Goal: Task Accomplishment & Management: Complete application form

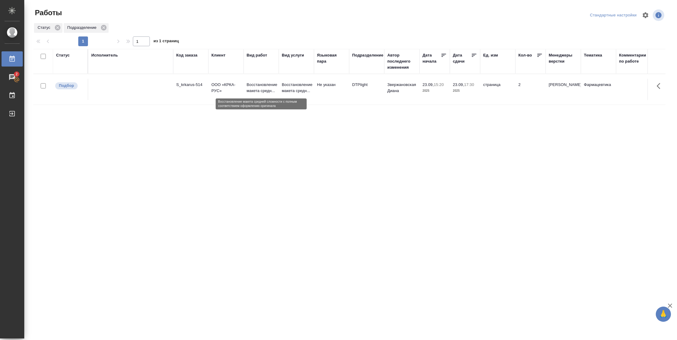
click at [251, 87] on p "Восстановление макета средн..." at bounding box center [261, 88] width 29 height 12
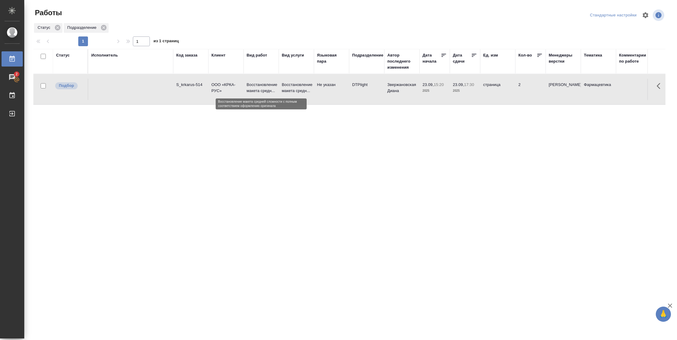
click at [251, 87] on p "Восстановление макета средн..." at bounding box center [261, 88] width 29 height 12
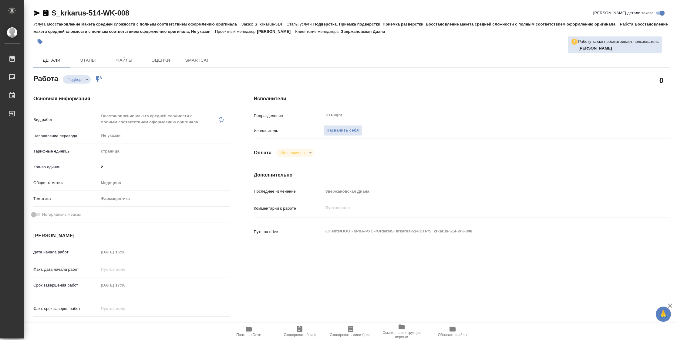
type textarea "x"
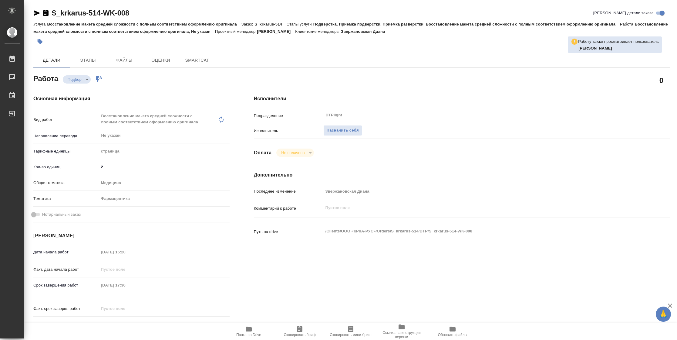
type textarea "x"
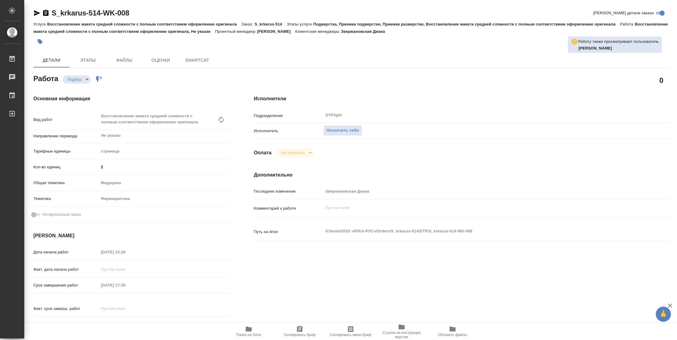
type textarea "x"
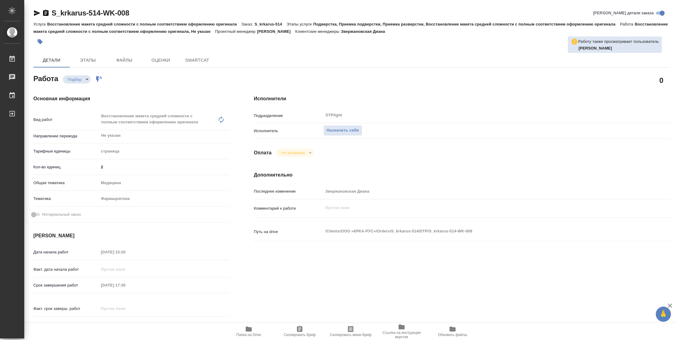
type textarea "x"
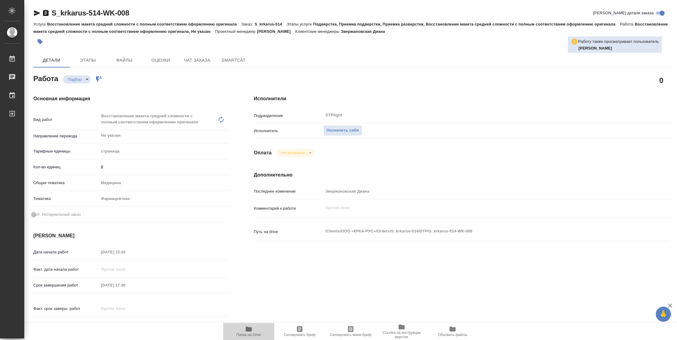
click at [250, 330] on icon "button" at bounding box center [249, 328] width 6 height 5
type textarea "x"
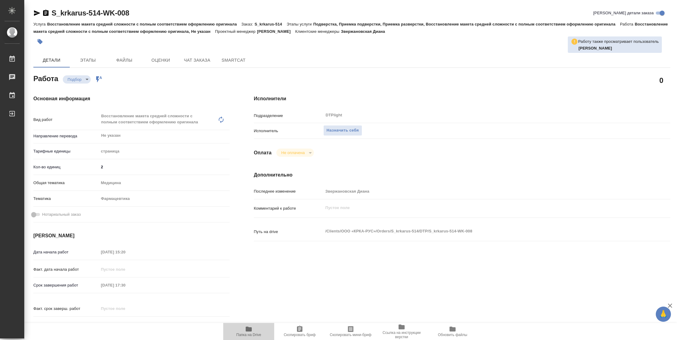
type textarea "x"
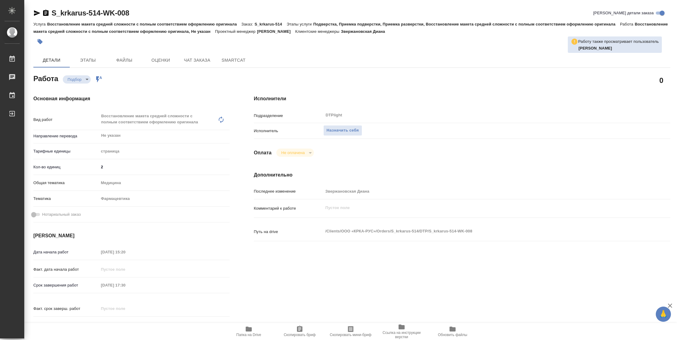
type textarea "x"
click at [352, 129] on span "Назначить себя" at bounding box center [343, 130] width 32 height 7
type textarea "x"
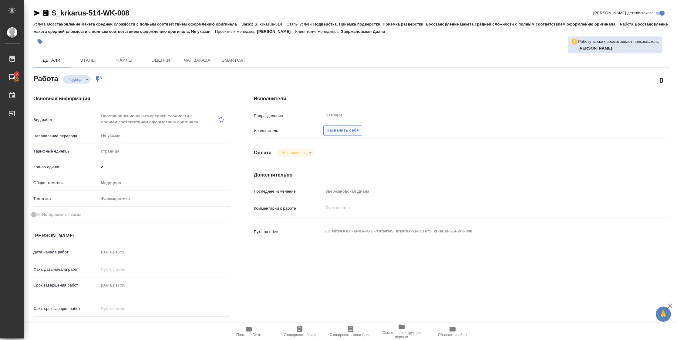
type textarea "x"
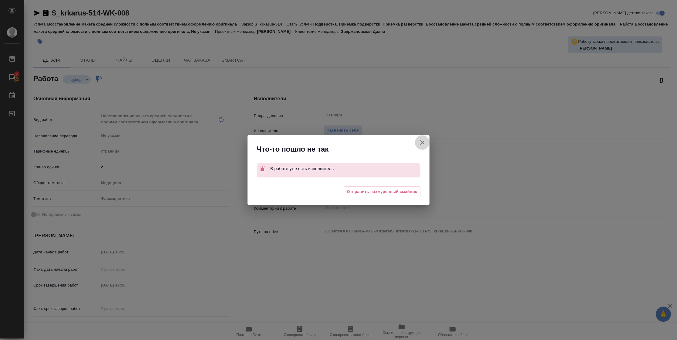
click at [423, 143] on icon "button" at bounding box center [422, 142] width 4 height 4
type textarea "x"
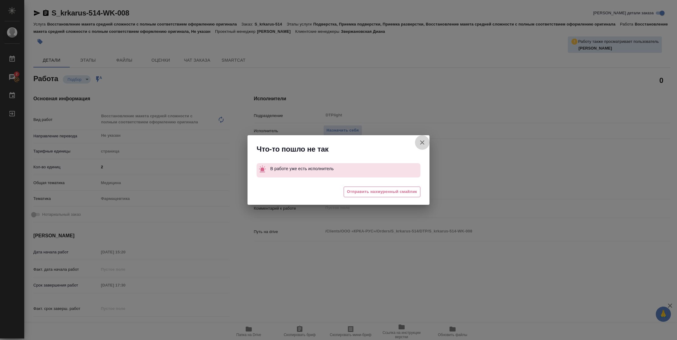
type textarea "x"
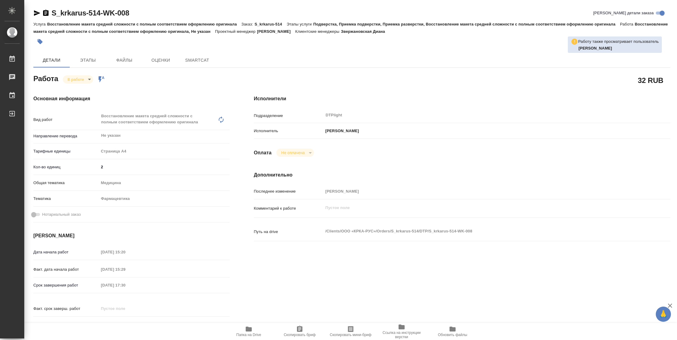
type textarea "x"
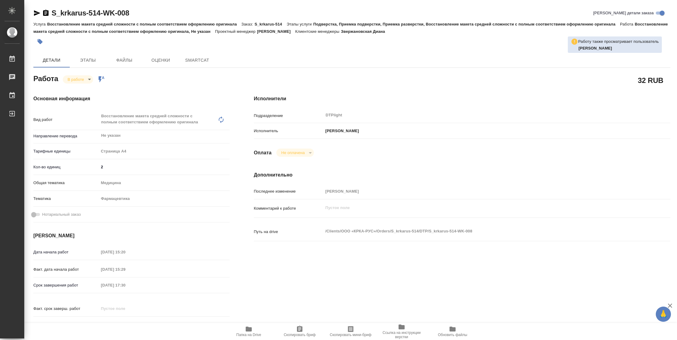
type textarea "x"
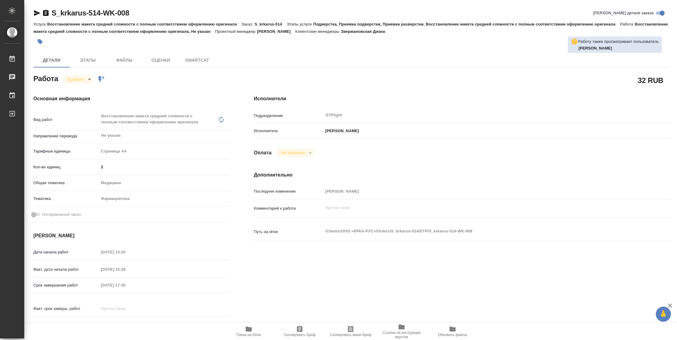
type textarea "x"
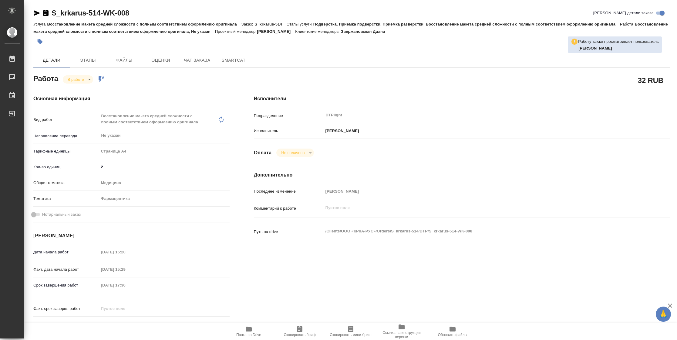
type textarea "x"
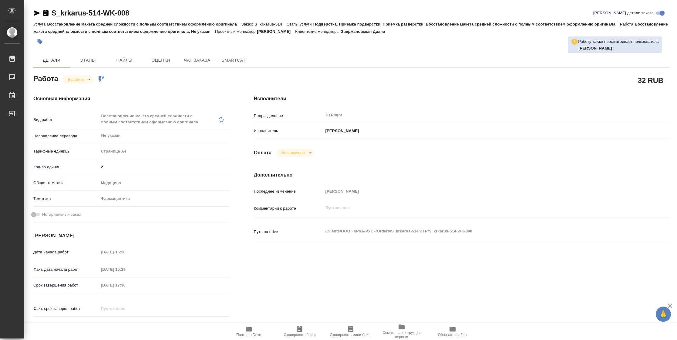
type textarea "x"
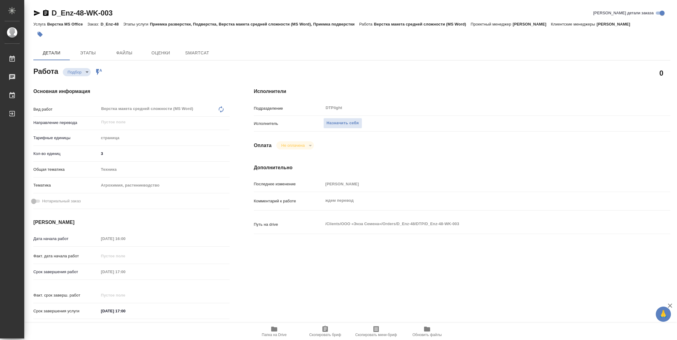
type textarea "x"
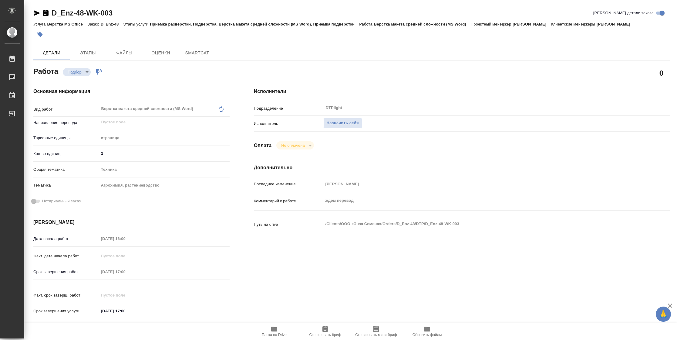
type textarea "x"
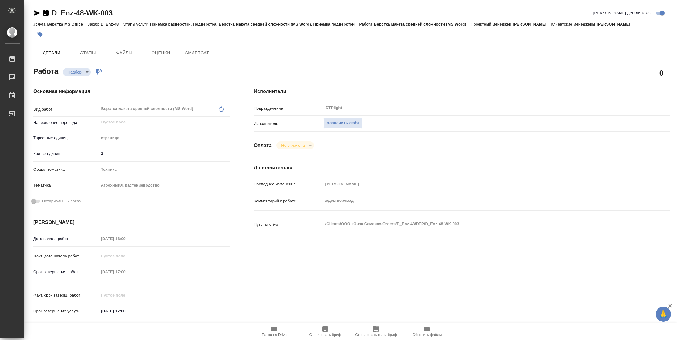
type textarea "x"
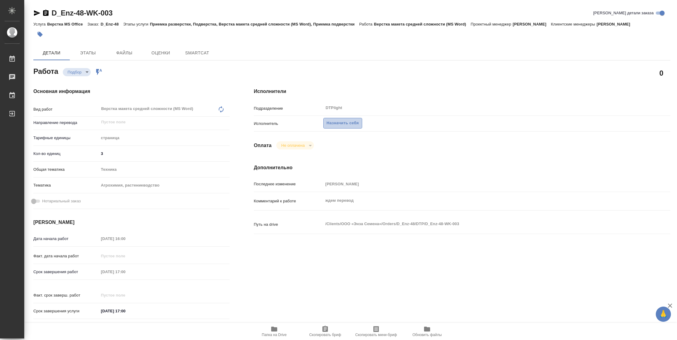
click at [350, 123] on span "Назначить себя" at bounding box center [343, 123] width 32 height 7
type textarea "x"
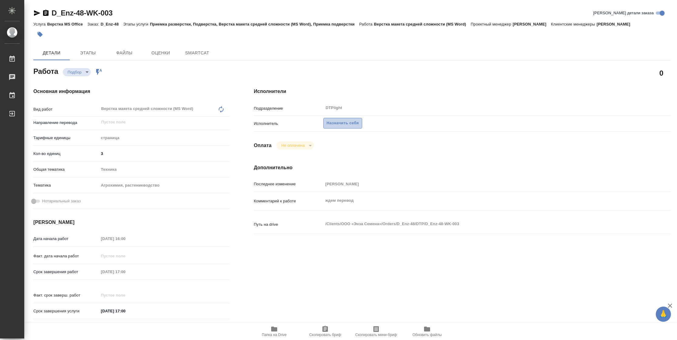
type textarea "x"
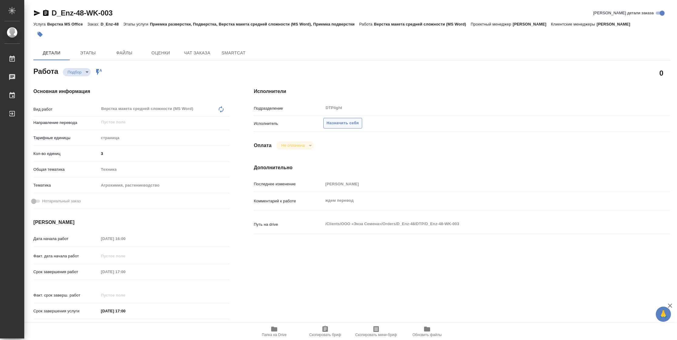
type textarea "x"
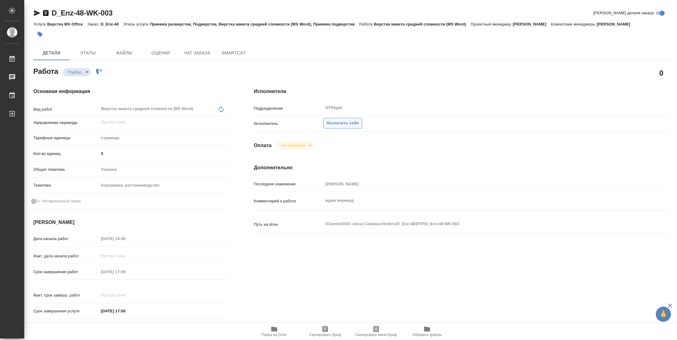
type textarea "x"
click at [350, 123] on span "Назначить себя" at bounding box center [343, 123] width 32 height 7
type textarea "x"
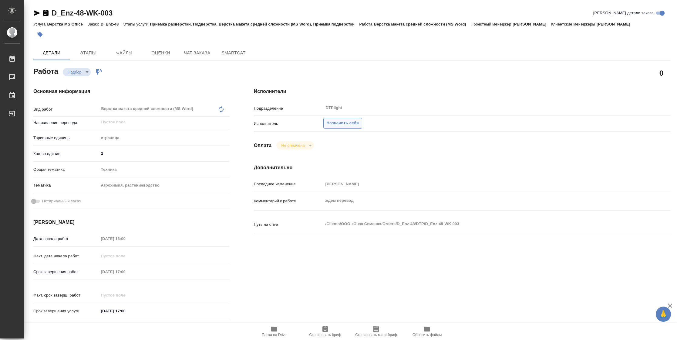
type textarea "x"
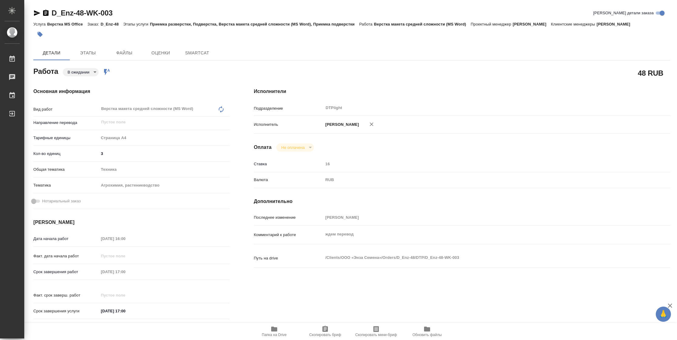
type textarea "x"
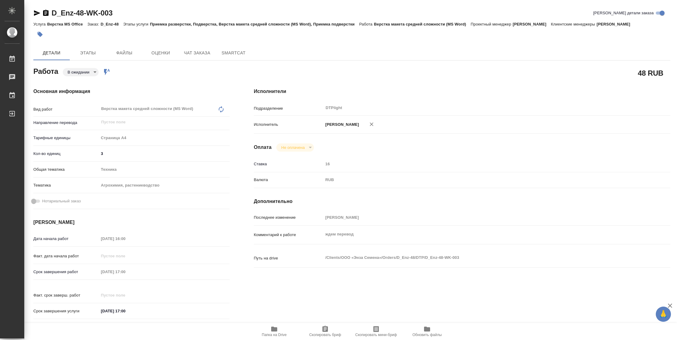
type textarea "x"
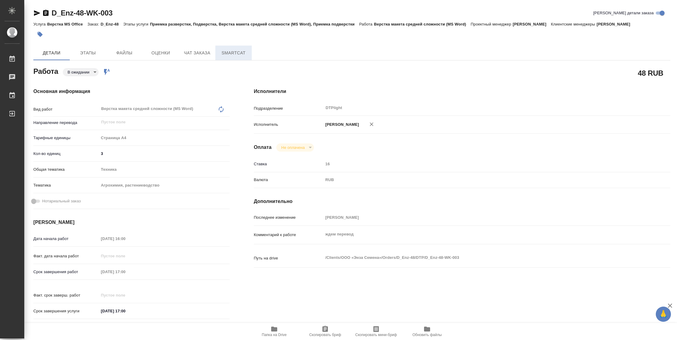
click at [241, 51] on span "SmartCat" at bounding box center [233, 53] width 29 height 8
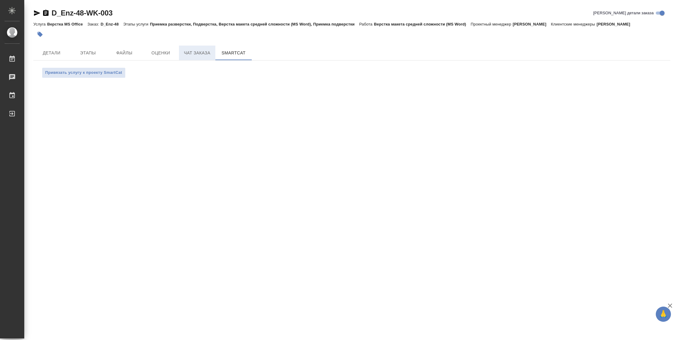
click at [205, 52] on span "Чат заказа" at bounding box center [197, 53] width 29 height 8
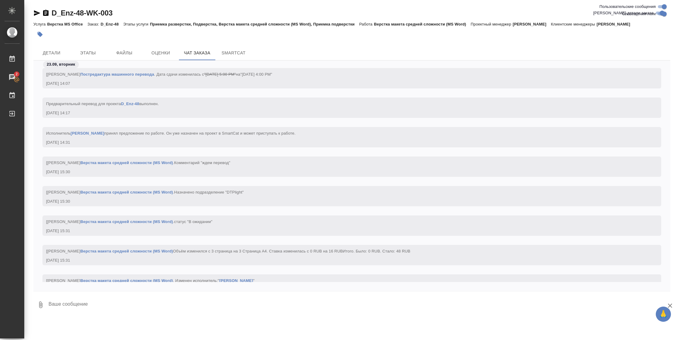
scroll to position [950, 0]
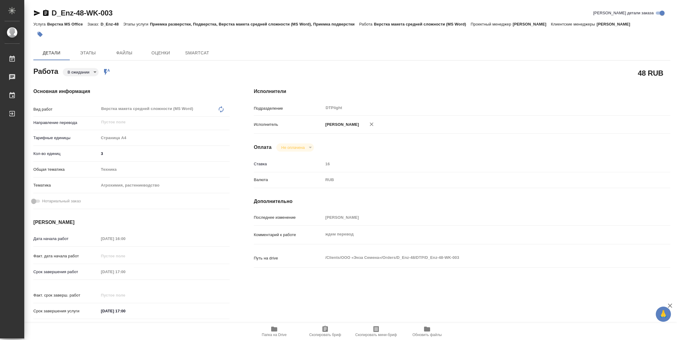
type textarea "x"
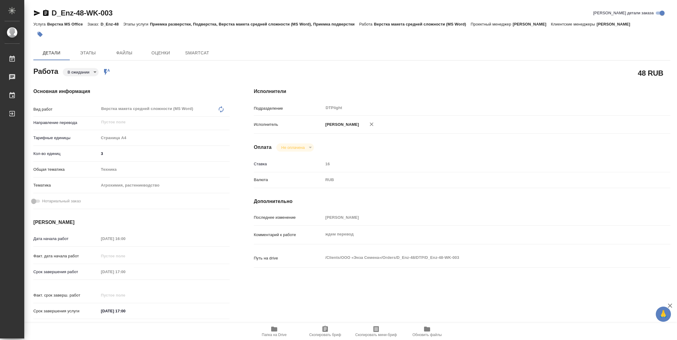
type textarea "x"
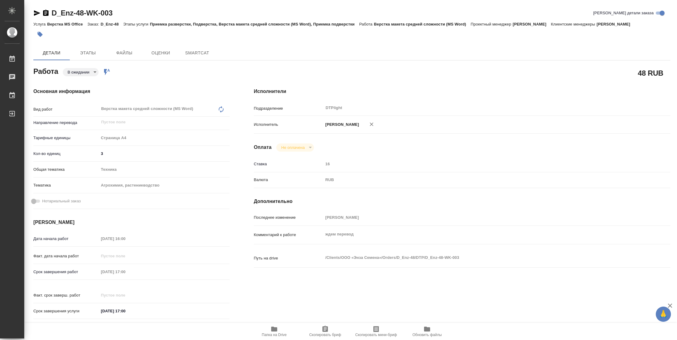
type textarea "x"
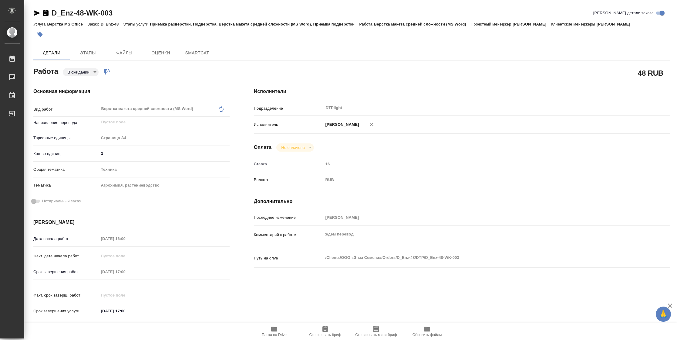
type textarea "x"
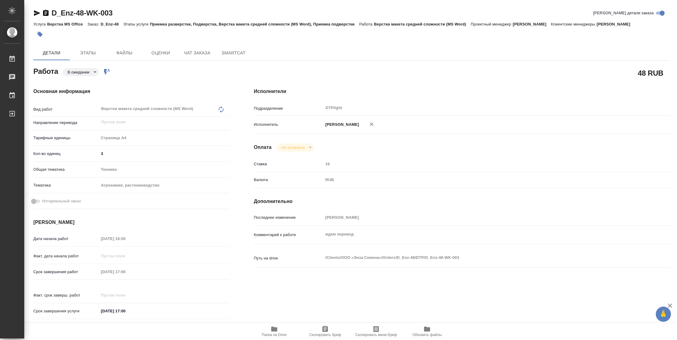
type textarea "x"
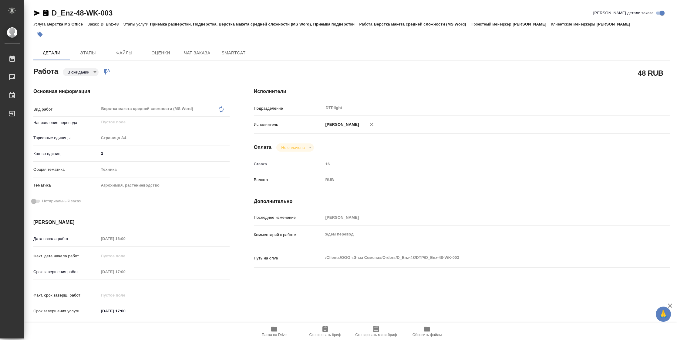
type textarea "x"
